Goal: Find specific page/section: Find specific page/section

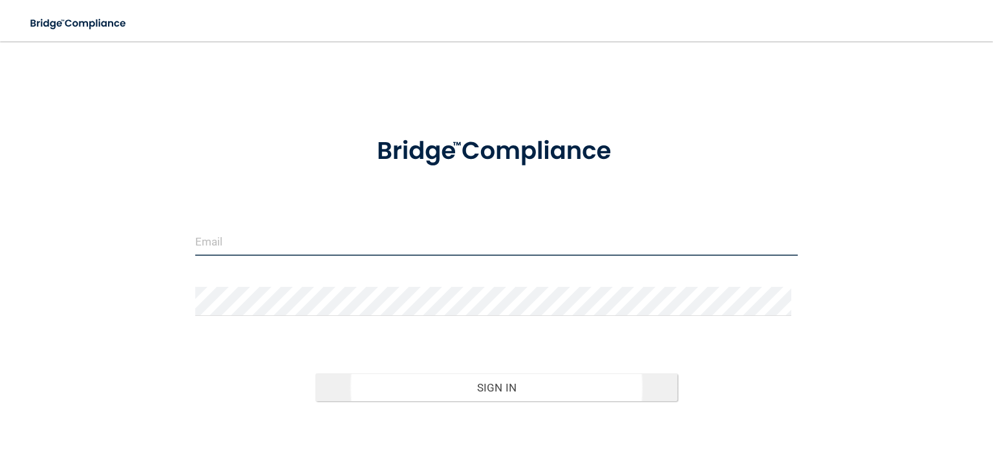
type input "[PERSON_NAME][EMAIL_ADDRESS][DOMAIN_NAME]"
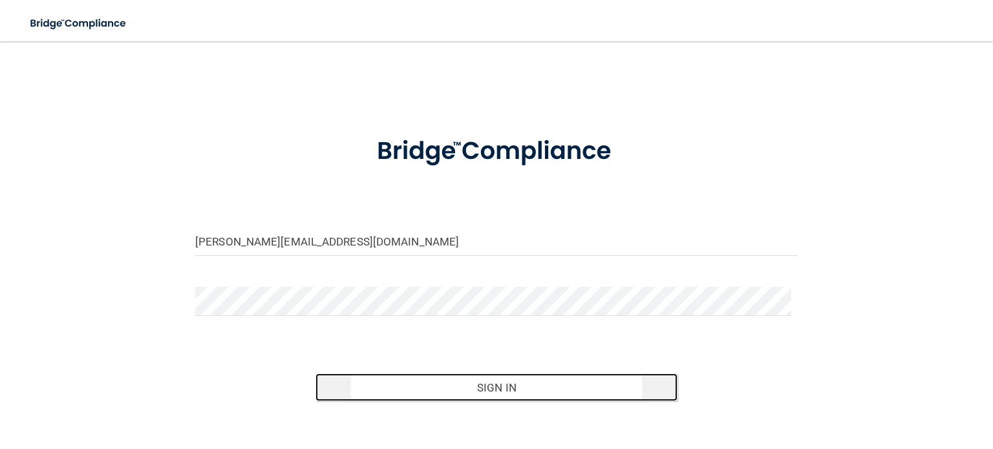
click at [478, 383] on button "Sign In" at bounding box center [495, 388] width 361 height 28
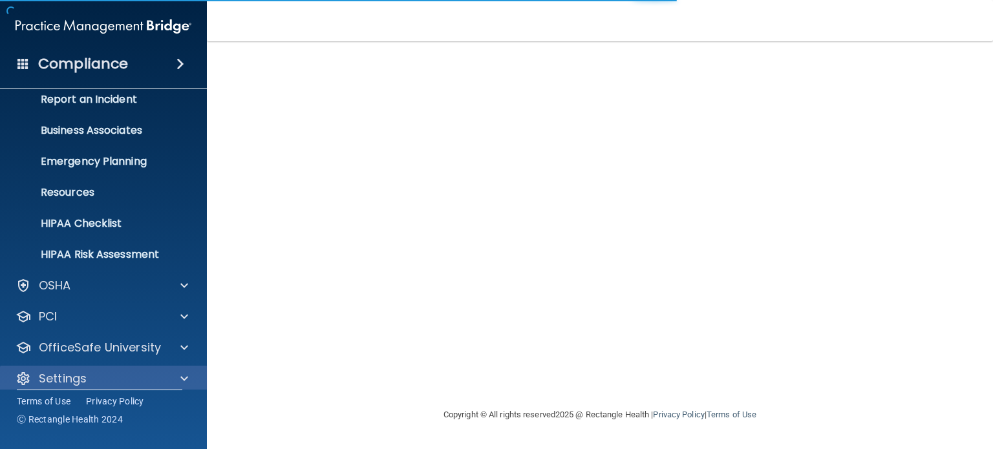
scroll to position [87, 0]
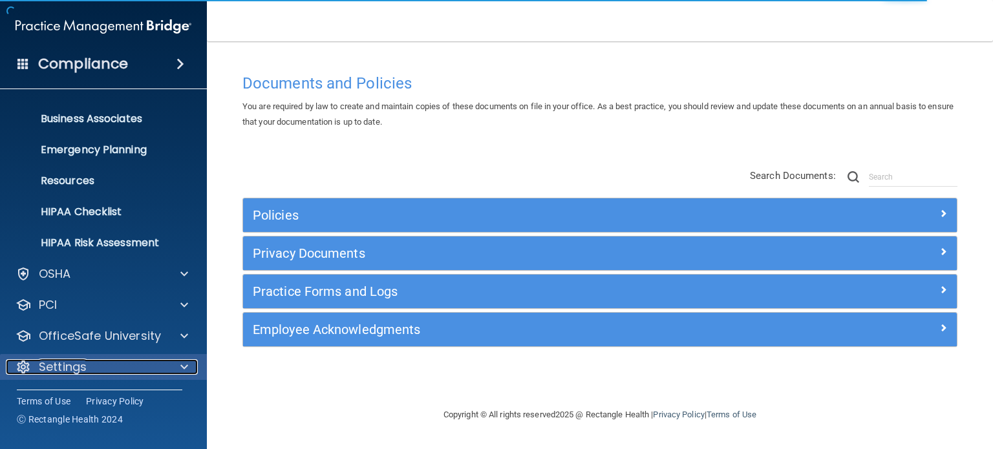
click at [178, 364] on div at bounding box center [182, 367] width 32 height 16
click at [54, 372] on p "Settings" at bounding box center [63, 367] width 48 height 16
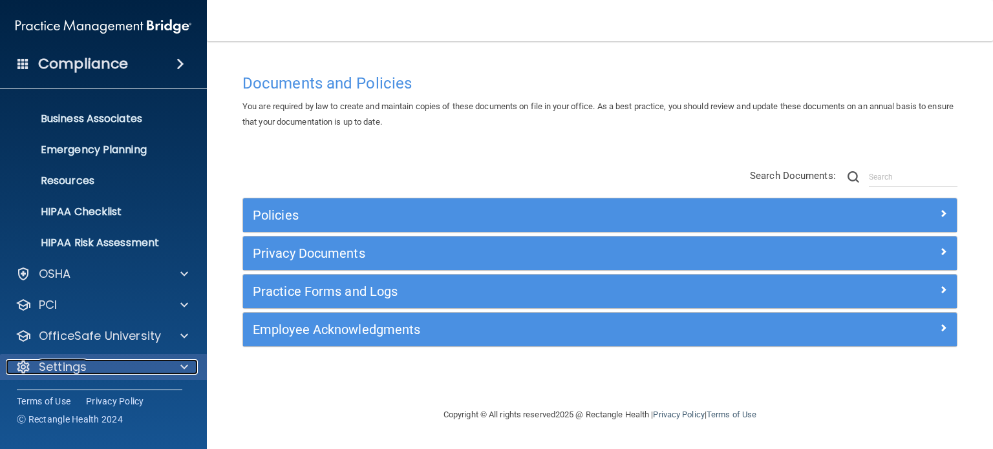
click at [183, 364] on span at bounding box center [184, 367] width 8 height 16
click at [176, 368] on div at bounding box center [182, 367] width 32 height 16
click at [48, 369] on p "Settings" at bounding box center [63, 367] width 48 height 16
